Goal: Task Accomplishment & Management: Manage account settings

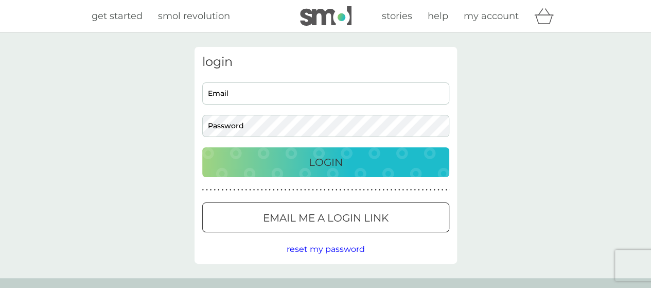
type input "[EMAIL_ADDRESS][PERSON_NAME][DOMAIN_NAME]"
click at [341, 166] on p "Login" at bounding box center [326, 162] width 34 height 16
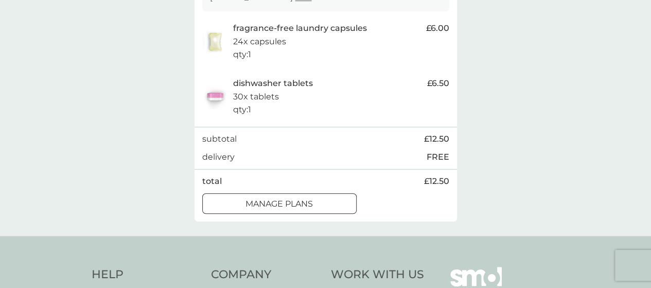
scroll to position [218, 0]
click at [325, 202] on div "manage plans" at bounding box center [279, 204] width 153 height 13
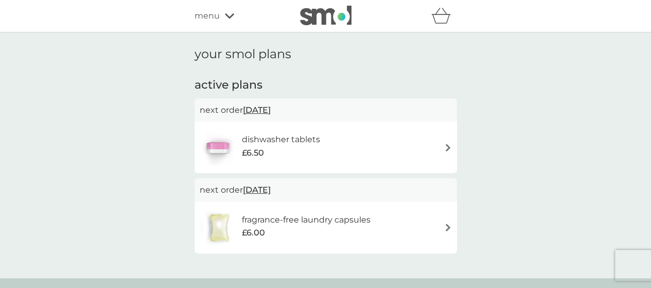
click at [370, 139] on div "dishwasher tablets £6.50" at bounding box center [326, 147] width 252 height 36
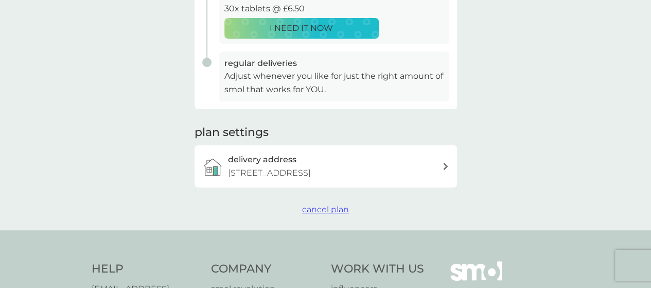
scroll to position [247, 0]
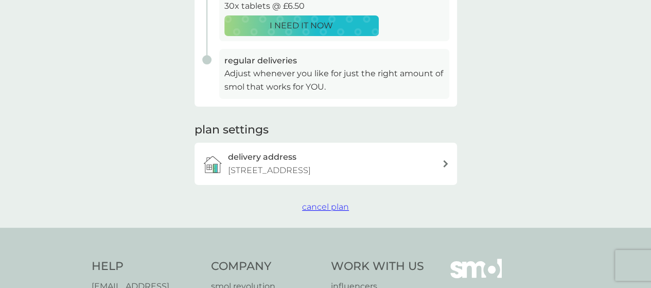
click at [337, 205] on span "cancel plan" at bounding box center [325, 207] width 47 height 10
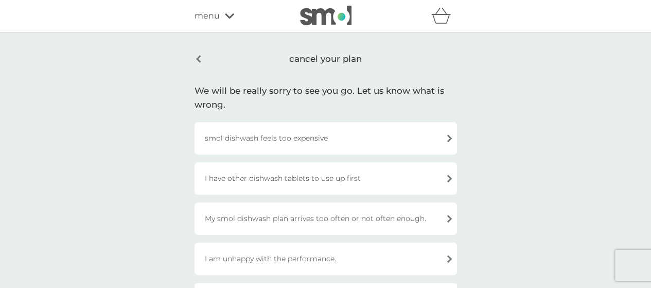
click at [340, 151] on div "smol dishwash feels too expensive" at bounding box center [325, 138] width 262 height 32
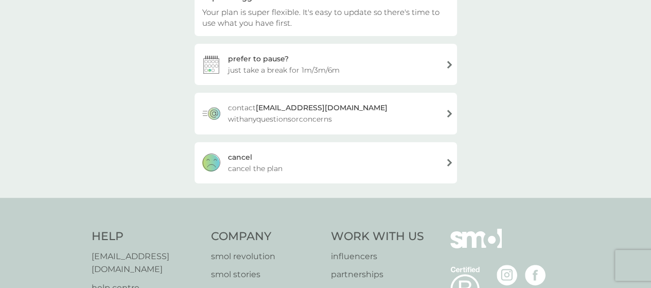
scroll to position [127, 0]
click at [339, 151] on div "cancel cancel the plan" at bounding box center [325, 161] width 262 height 41
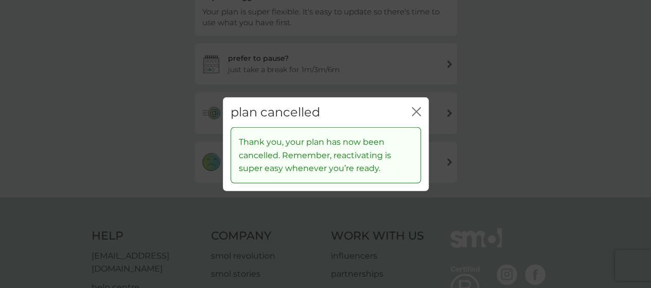
click at [412, 109] on icon "close" at bounding box center [416, 110] width 9 height 9
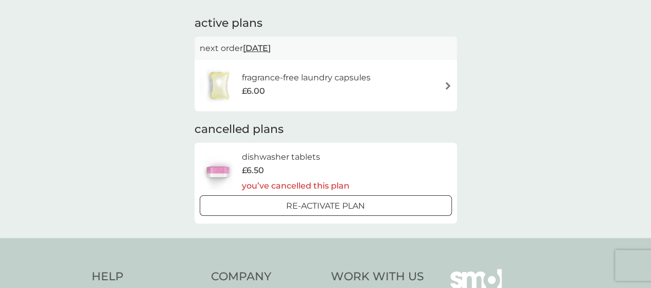
scroll to position [62, 0]
click at [404, 86] on div "fragrance-free laundry capsules £6.00" at bounding box center [326, 85] width 252 height 36
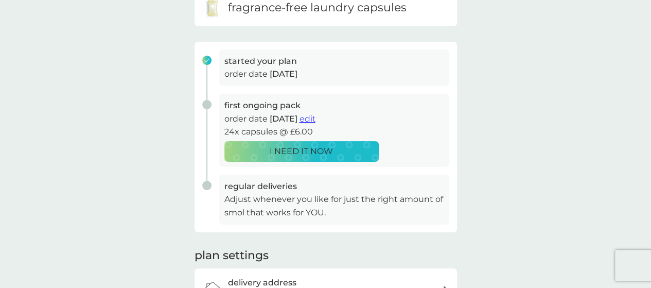
scroll to position [122, 0]
click at [315, 116] on span "edit" at bounding box center [307, 118] width 16 height 10
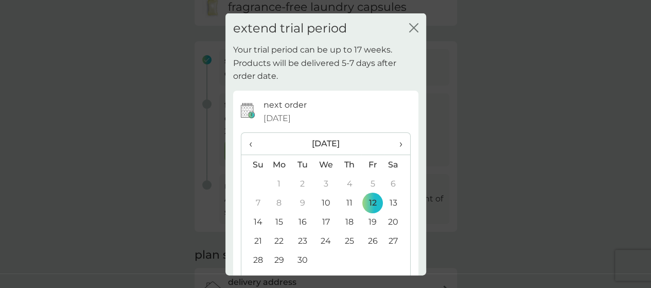
click at [394, 141] on span "›" at bounding box center [397, 144] width 10 height 22
click at [330, 181] on td "1" at bounding box center [326, 183] width 24 height 19
click at [346, 181] on td "2" at bounding box center [348, 183] width 23 height 19
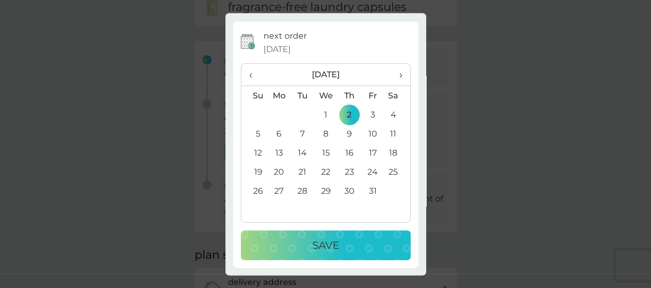
click at [346, 257] on button "Save" at bounding box center [326, 245] width 170 height 30
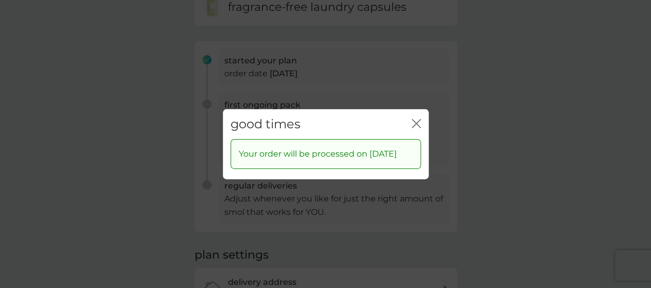
click at [419, 110] on div "good times close" at bounding box center [326, 124] width 206 height 30
click at [419, 118] on icon "close" at bounding box center [416, 122] width 9 height 9
